Goal: Navigation & Orientation: Find specific page/section

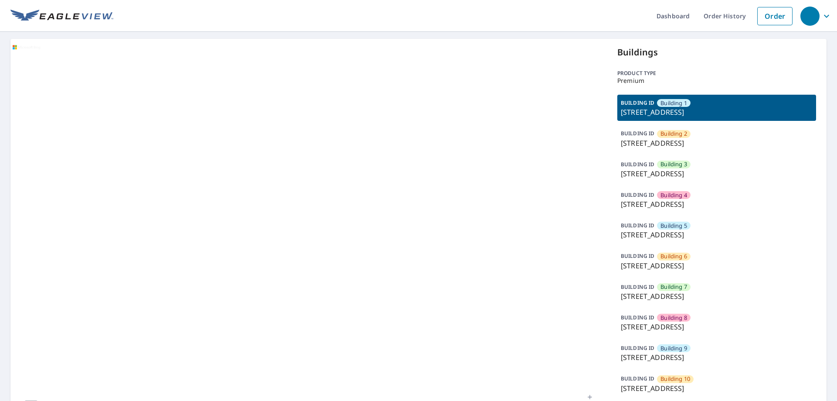
click at [682, 290] on span "Building 7" at bounding box center [674, 287] width 27 height 8
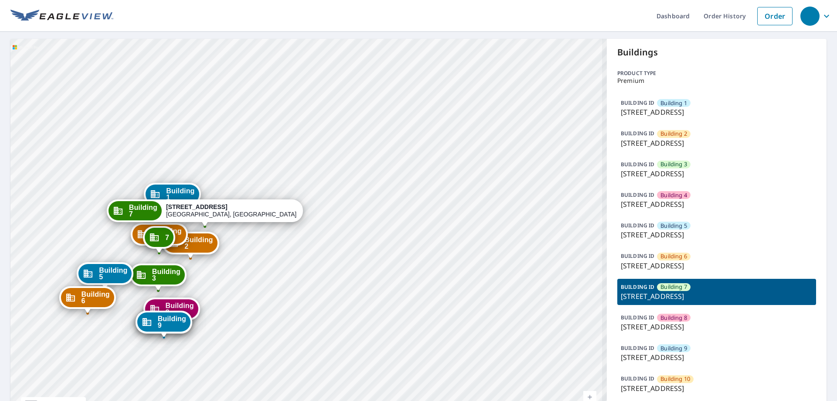
click at [701, 295] on p "[STREET_ADDRESS]" at bounding box center [717, 296] width 192 height 10
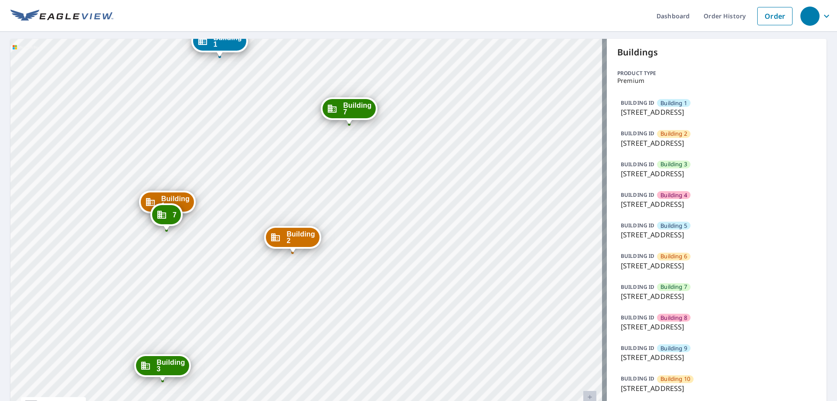
drag, startPoint x: 375, startPoint y: 236, endPoint x: 412, endPoint y: 213, distance: 43.7
click at [412, 213] on div "Building [GEOGRAPHIC_DATA][STREET_ADDRESS] [GEOGRAPHIC_DATA][STREET_ADDRESS] [G…" at bounding box center [308, 236] width 596 height 395
click at [172, 206] on div "7" at bounding box center [166, 214] width 29 height 19
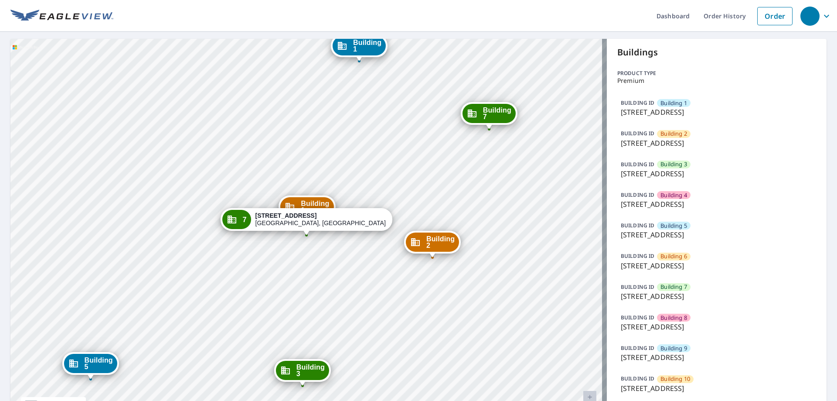
click at [481, 108] on div "Building 7" at bounding box center [489, 113] width 53 height 19
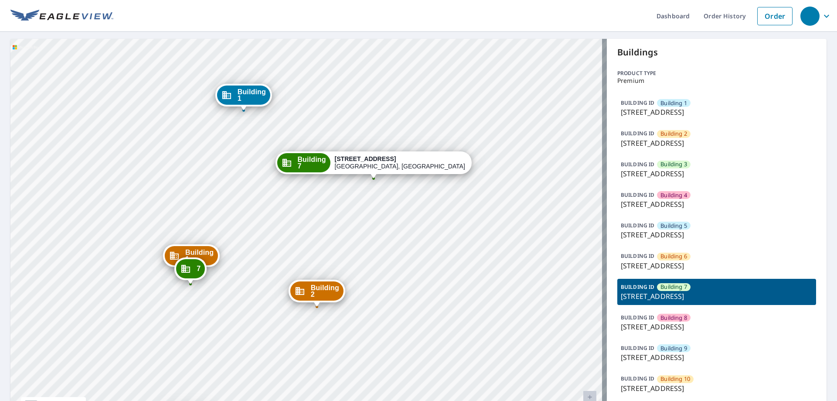
click at [460, 231] on div "Building [GEOGRAPHIC_DATA][STREET_ADDRESS] [GEOGRAPHIC_DATA][STREET_ADDRESS] [G…" at bounding box center [308, 236] width 596 height 395
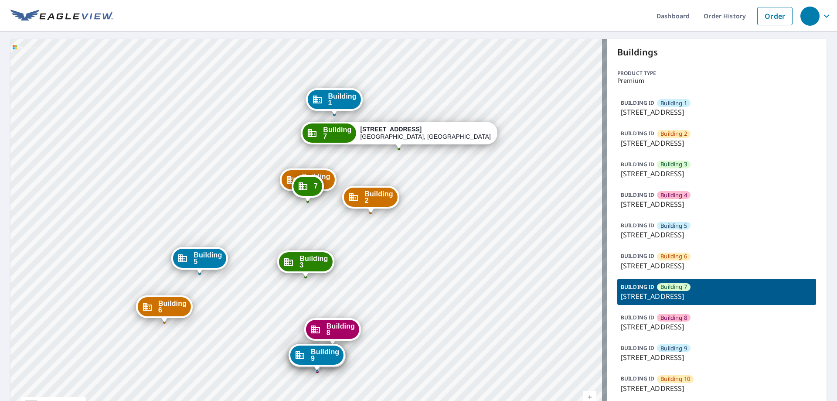
drag, startPoint x: 448, startPoint y: 292, endPoint x: 434, endPoint y: 230, distance: 63.0
click at [434, 230] on div "Building [GEOGRAPHIC_DATA][STREET_ADDRESS] [GEOGRAPHIC_DATA][STREET_ADDRESS] [G…" at bounding box center [308, 236] width 596 height 395
